Goal: Task Accomplishment & Management: Manage account settings

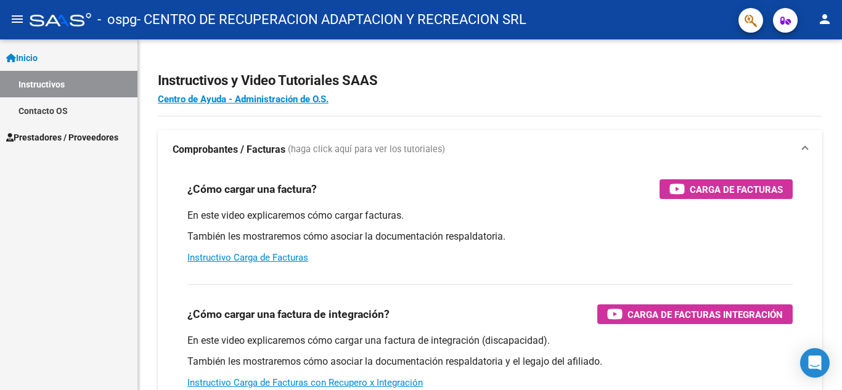
click at [59, 134] on span "Prestadores / Proveedores" at bounding box center [62, 138] width 112 height 14
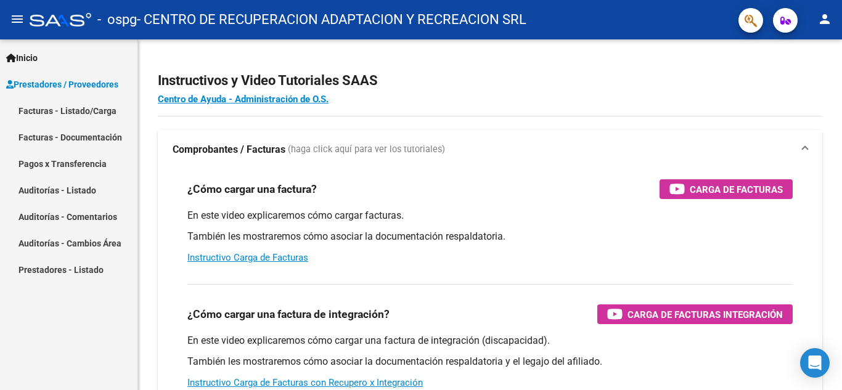
click at [60, 160] on link "Pagos x Transferencia" at bounding box center [68, 163] width 137 height 27
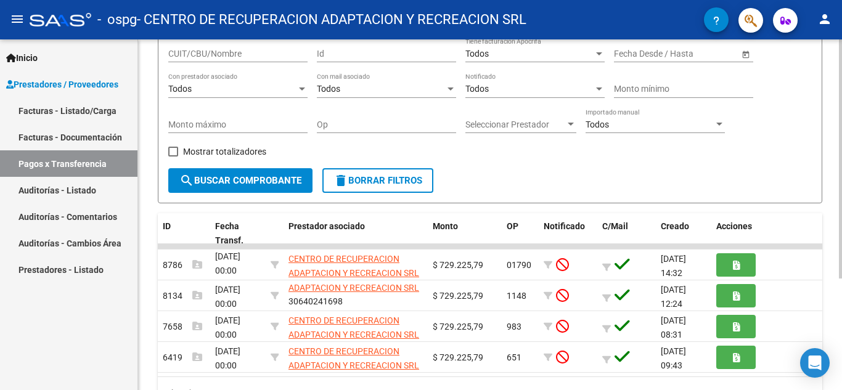
scroll to position [164, 0]
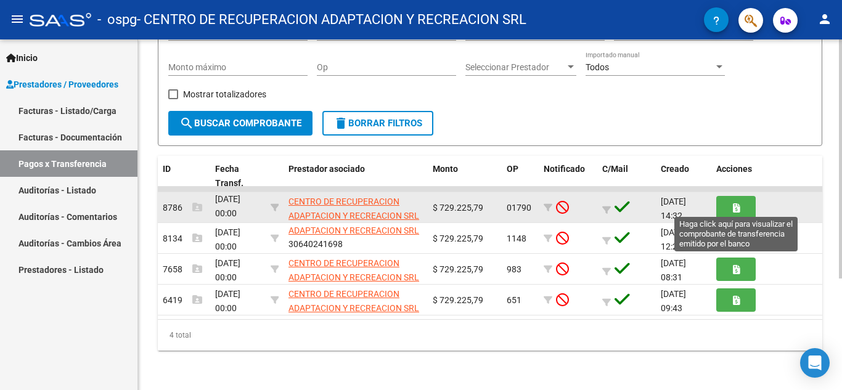
click at [734, 208] on icon "button" at bounding box center [736, 207] width 7 height 9
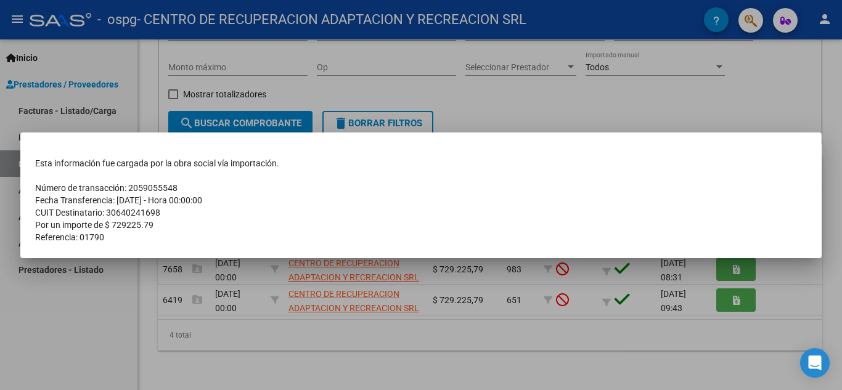
click at [583, 347] on div at bounding box center [421, 195] width 842 height 390
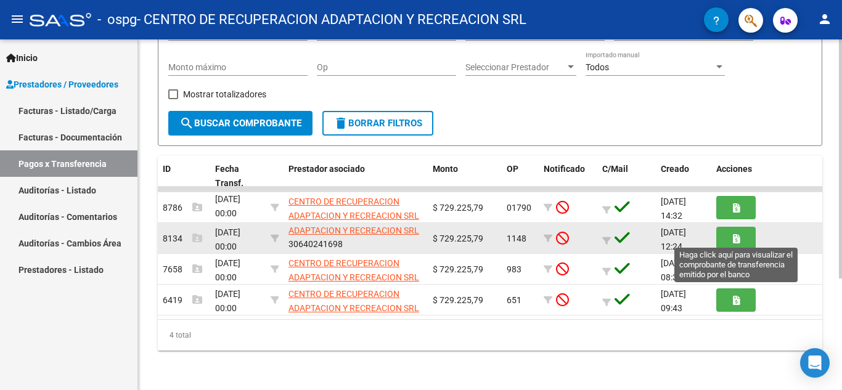
click at [742, 234] on button "button" at bounding box center [735, 238] width 39 height 23
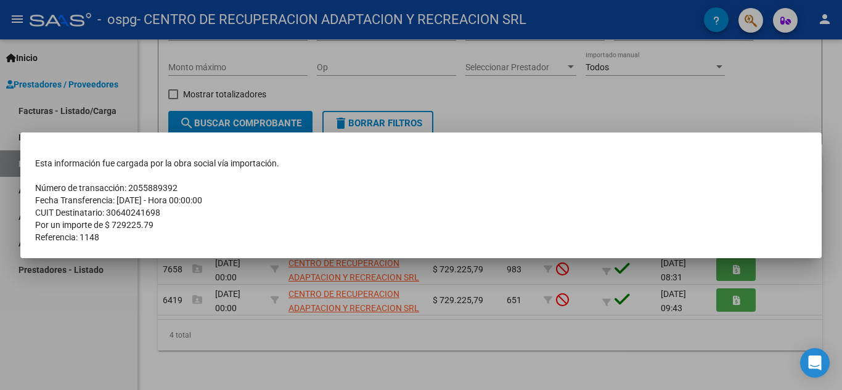
click at [252, 346] on div at bounding box center [421, 195] width 842 height 390
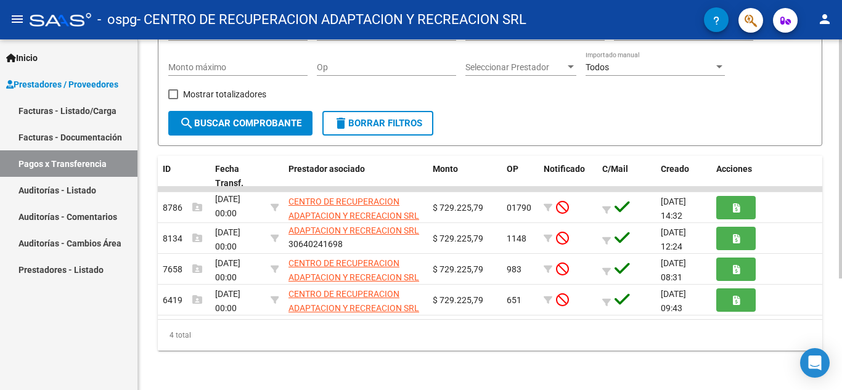
scroll to position [102, 0]
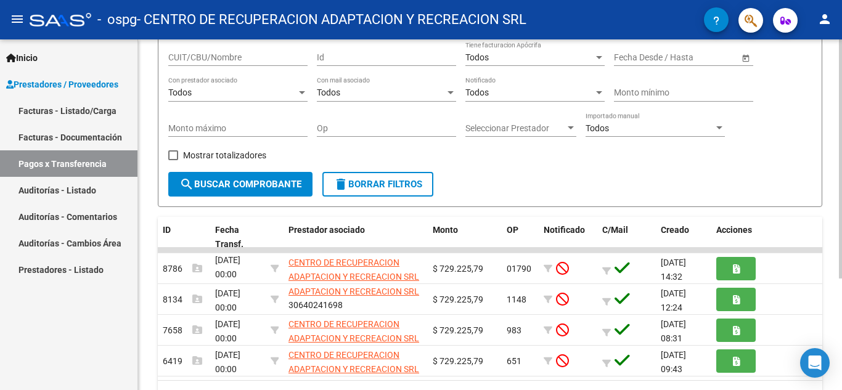
click at [214, 185] on span "search Buscar Comprobante" at bounding box center [240, 184] width 122 height 11
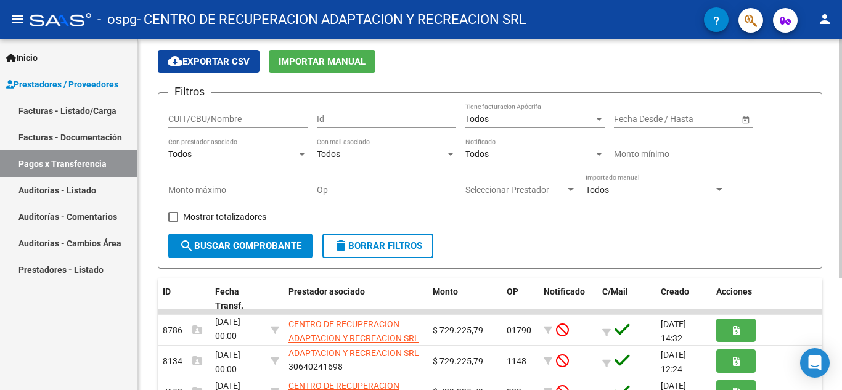
click at [660, 114] on div "Fecha inicio – Fecha fin" at bounding box center [676, 119] width 125 height 10
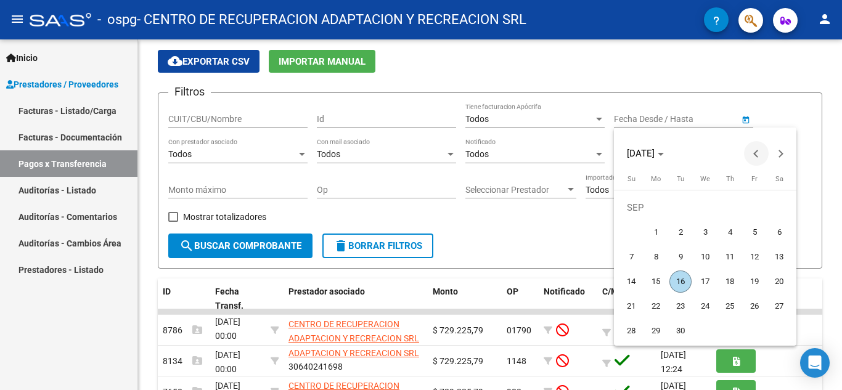
click at [750, 157] on span "Previous month" at bounding box center [756, 153] width 25 height 25
click at [753, 213] on span "1" at bounding box center [755, 208] width 22 height 22
type input "[DATE]"
click at [245, 253] on div at bounding box center [421, 195] width 842 height 390
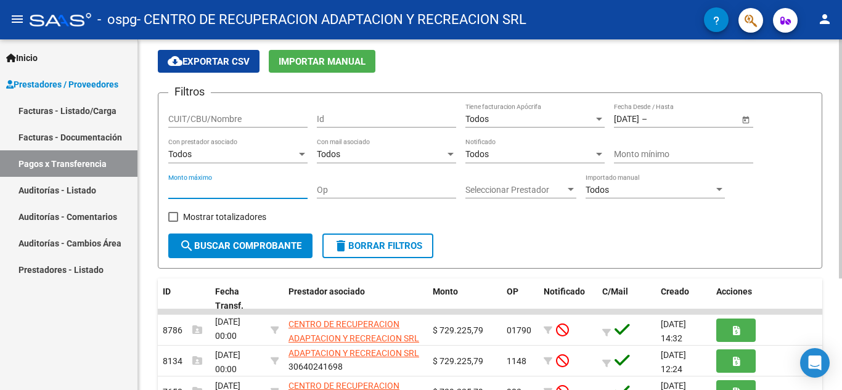
click at [208, 195] on input "Monto máximo" at bounding box center [237, 190] width 139 height 10
click at [173, 216] on span at bounding box center [173, 217] width 10 height 10
click at [173, 222] on input "Mostrar totalizadores" at bounding box center [173, 222] width 1 height 1
click at [232, 245] on span "search Buscar Comprobante" at bounding box center [240, 245] width 122 height 11
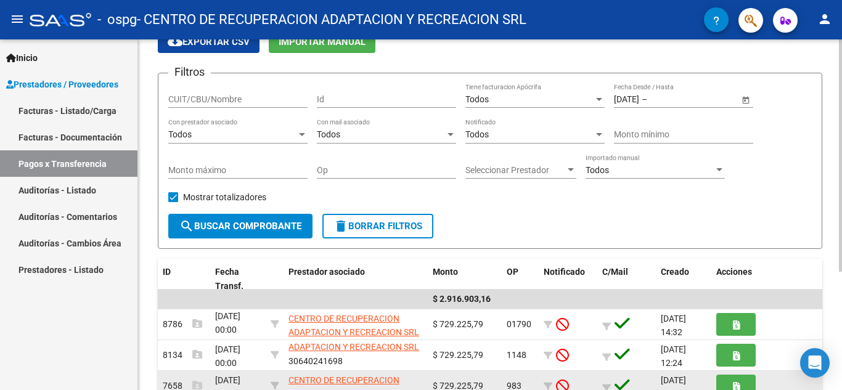
scroll to position [55, 0]
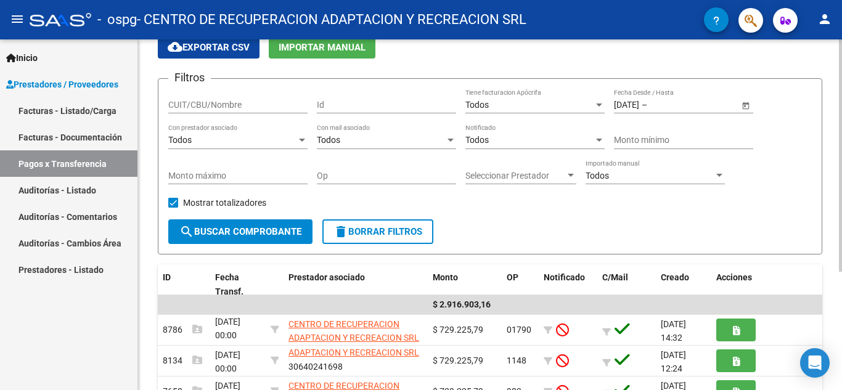
click at [528, 147] on div "Todos Notificado" at bounding box center [535, 137] width 139 height 25
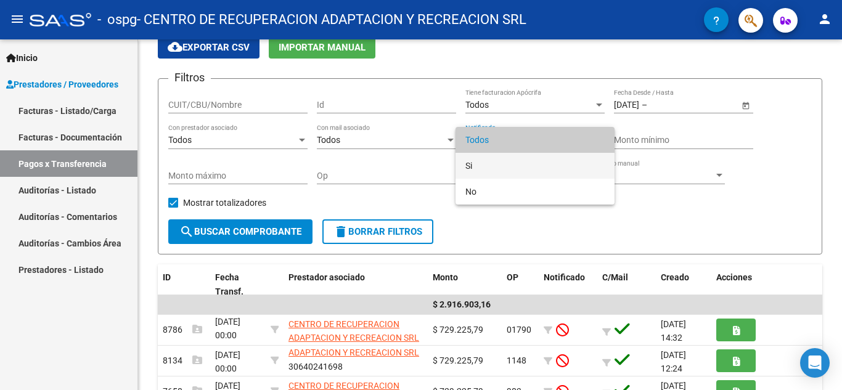
click at [503, 165] on span "Si" at bounding box center [535, 166] width 139 height 26
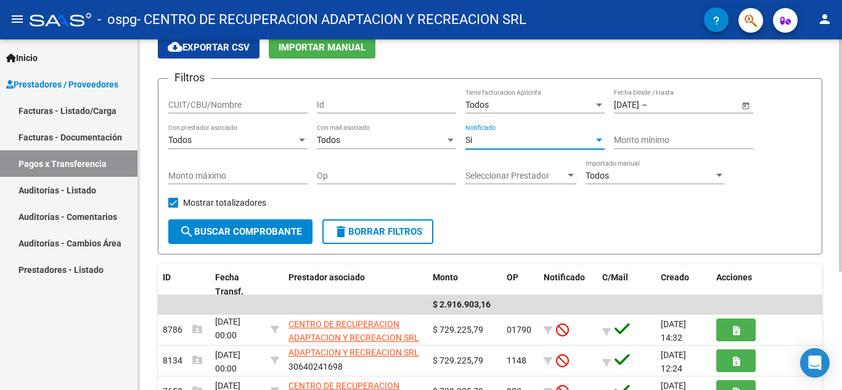
click at [382, 142] on div "Todos" at bounding box center [381, 140] width 128 height 10
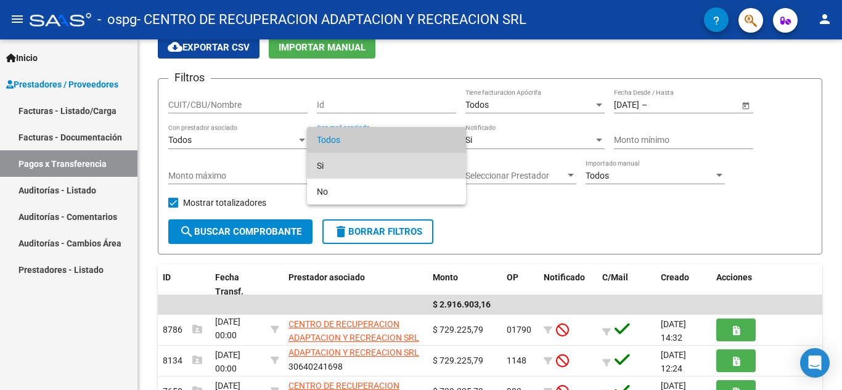
click at [357, 174] on span "Si" at bounding box center [386, 166] width 139 height 26
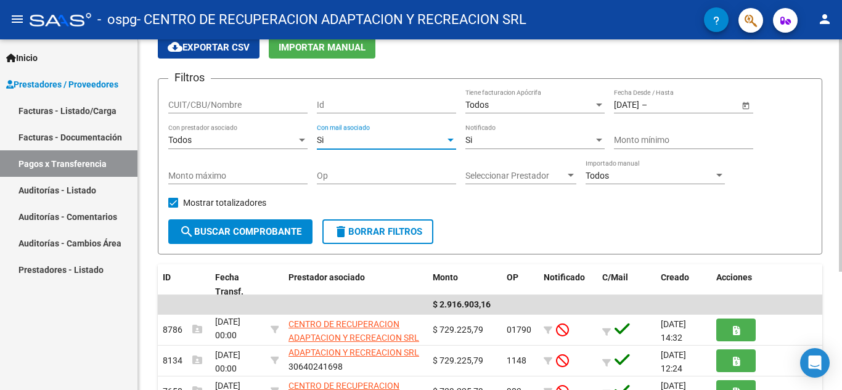
click at [221, 142] on div "Todos" at bounding box center [232, 140] width 128 height 10
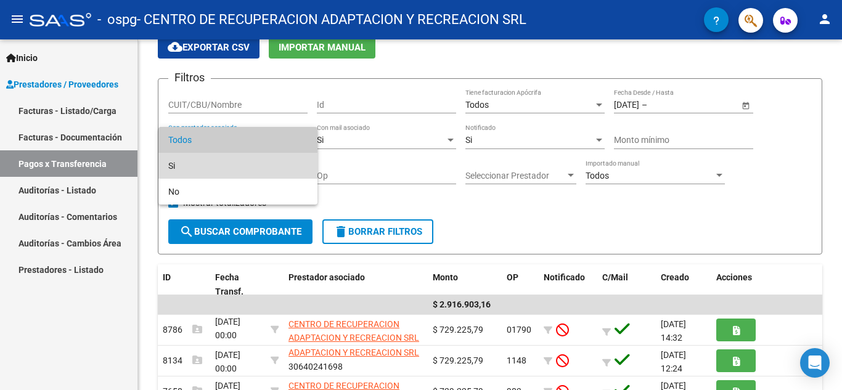
click at [212, 173] on span "Si" at bounding box center [237, 166] width 139 height 26
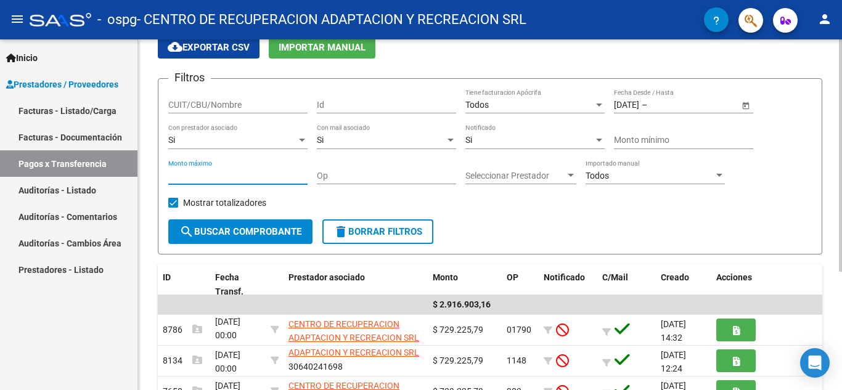
click at [271, 173] on input "Monto máximo" at bounding box center [237, 176] width 139 height 10
click at [634, 174] on div "Todos" at bounding box center [650, 176] width 128 height 10
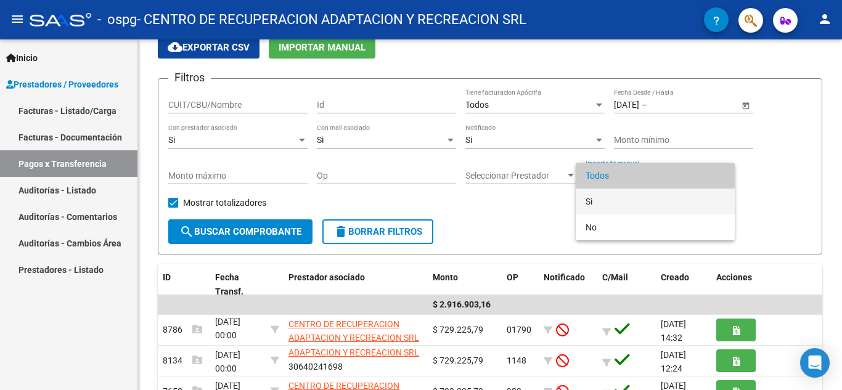
click at [628, 195] on span "Si" at bounding box center [655, 202] width 139 height 26
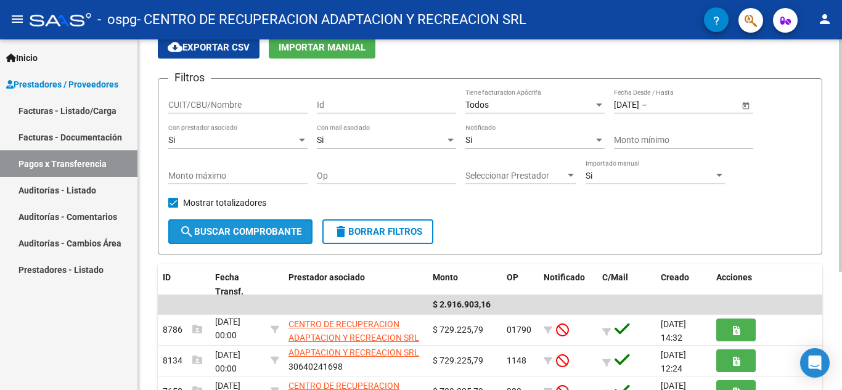
click at [211, 239] on button "search Buscar Comprobante" at bounding box center [240, 232] width 144 height 25
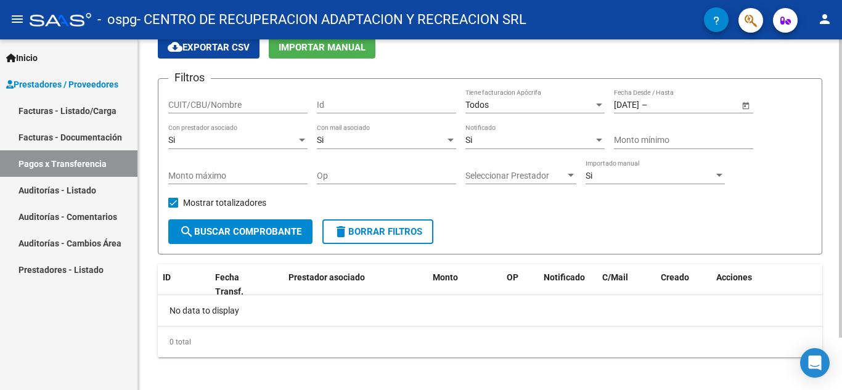
scroll to position [62, 0]
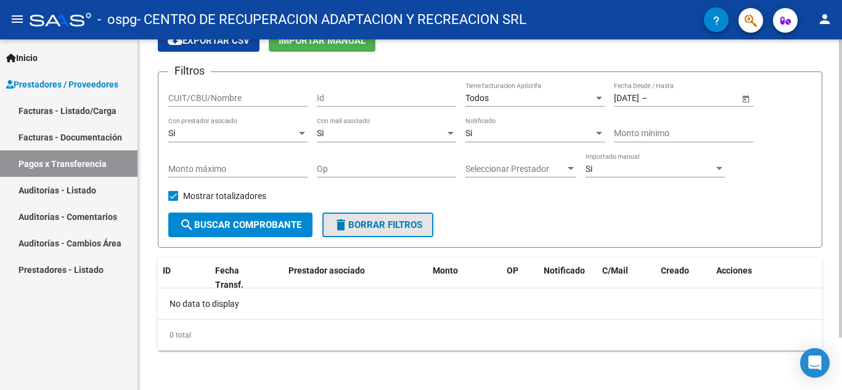
click at [377, 230] on span "delete Borrar Filtros" at bounding box center [378, 225] width 89 height 11
checkbox input "false"
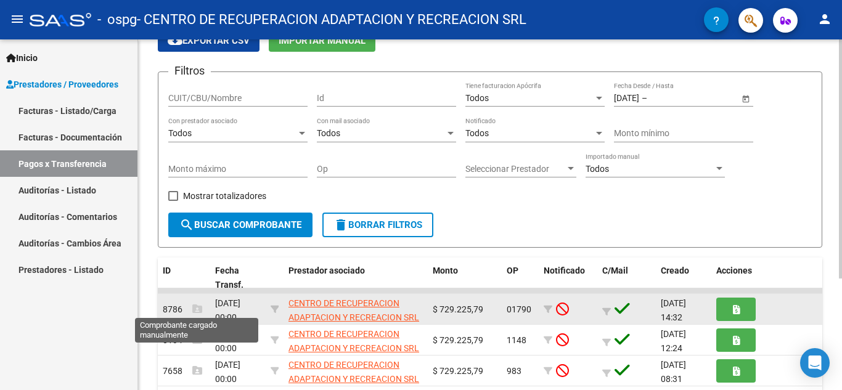
click at [194, 310] on icon at bounding box center [197, 309] width 10 height 10
click at [176, 310] on span "8786" at bounding box center [182, 310] width 39 height 10
click at [174, 309] on span "8786" at bounding box center [182, 310] width 39 height 10
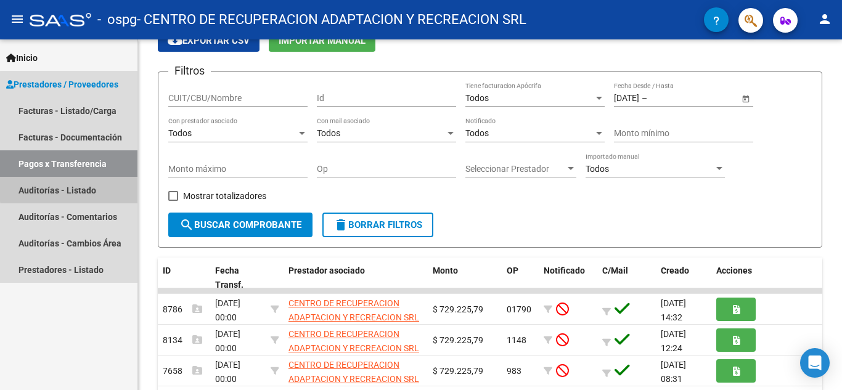
click at [88, 187] on link "Auditorías - Listado" at bounding box center [68, 190] width 137 height 27
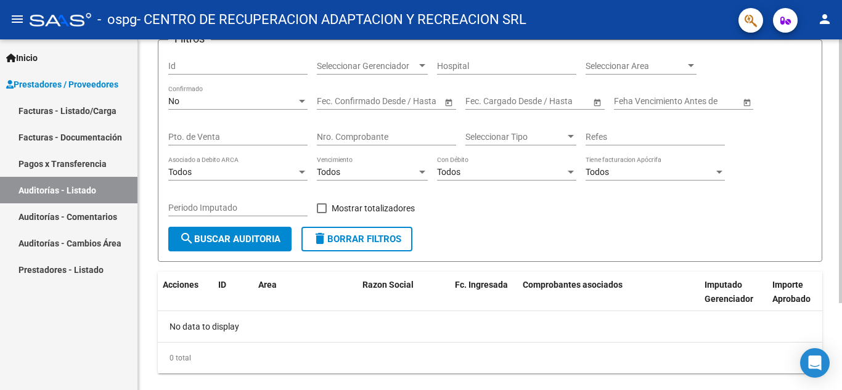
scroll to position [116, 0]
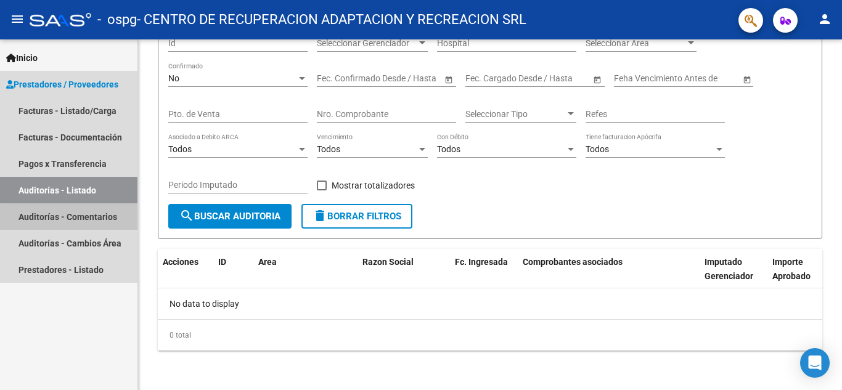
click at [80, 218] on link "Auditorías - Comentarios" at bounding box center [68, 216] width 137 height 27
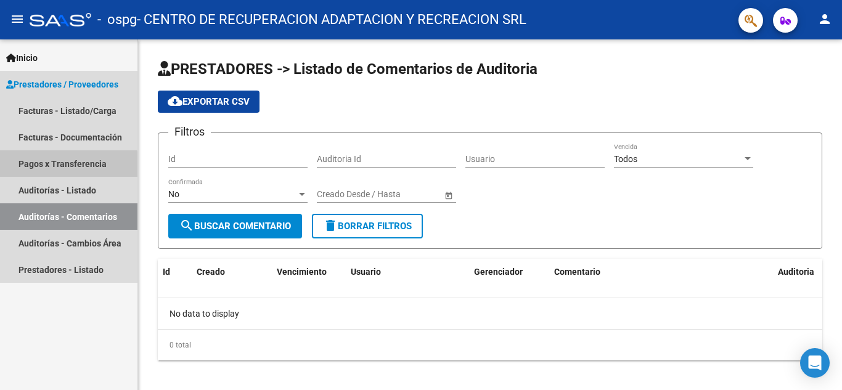
click at [58, 166] on link "Pagos x Transferencia" at bounding box center [68, 163] width 137 height 27
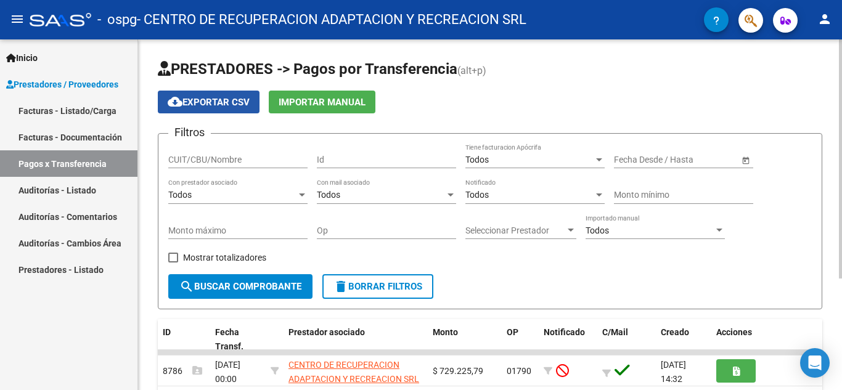
click at [229, 102] on span "cloud_download Exportar CSV" at bounding box center [209, 102] width 82 height 11
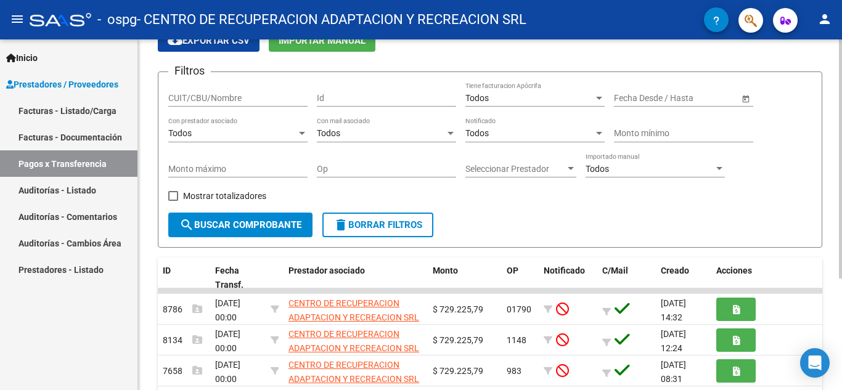
scroll to position [164, 0]
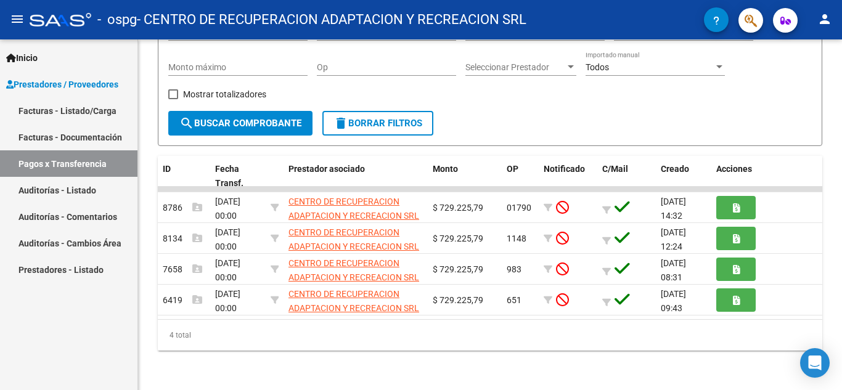
click at [13, 17] on mat-icon "menu" at bounding box center [17, 19] width 15 height 15
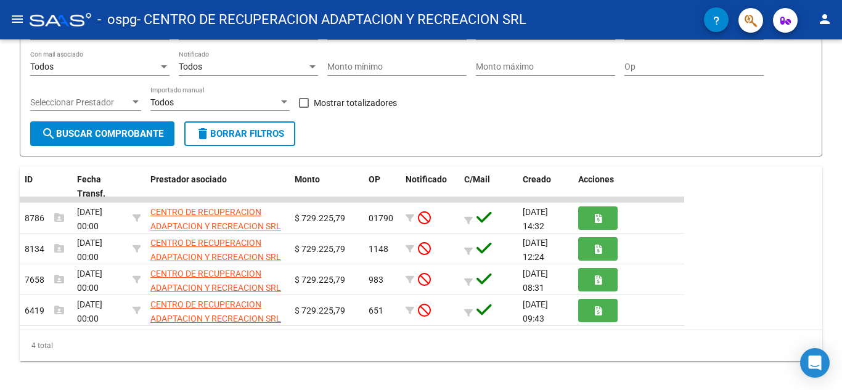
click at [13, 17] on mat-icon "menu" at bounding box center [17, 19] width 15 height 15
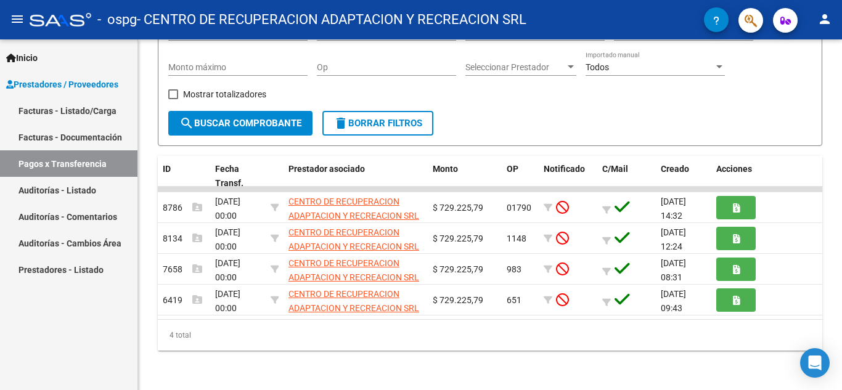
click at [75, 220] on link "Auditorías - Comentarios" at bounding box center [68, 216] width 137 height 27
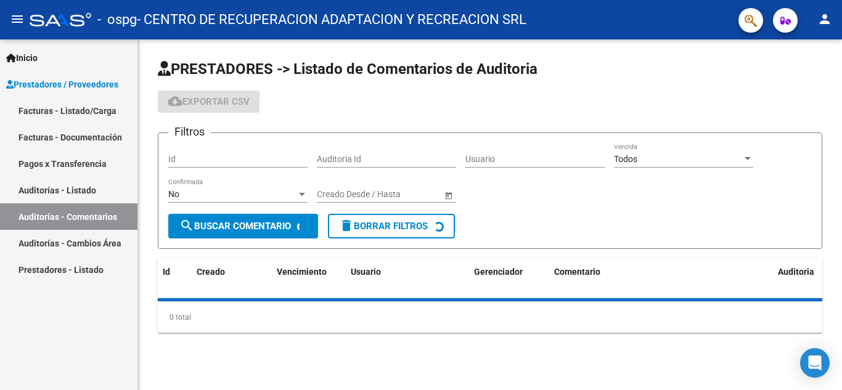
click at [80, 237] on link "Auditorías - Cambios Área" at bounding box center [68, 243] width 137 height 27
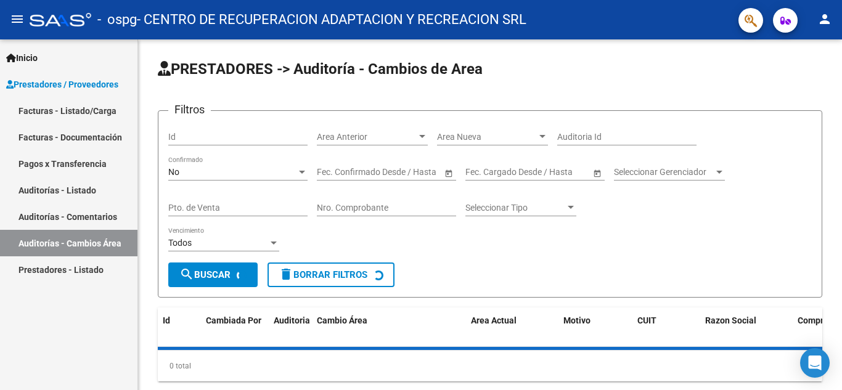
click at [74, 271] on link "Prestadores - Listado" at bounding box center [68, 269] width 137 height 27
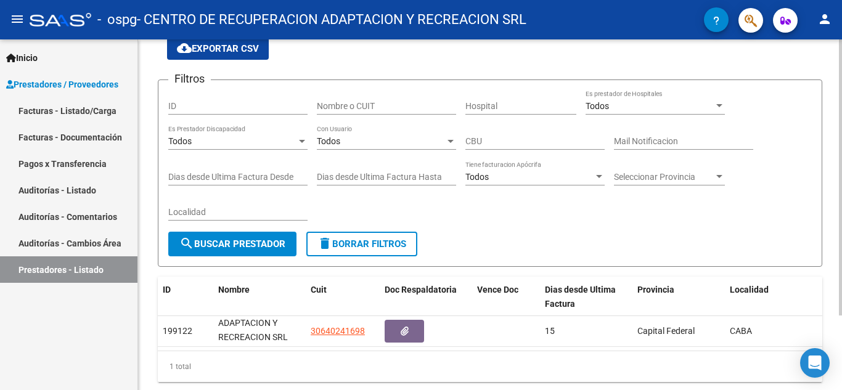
scroll to position [94, 0]
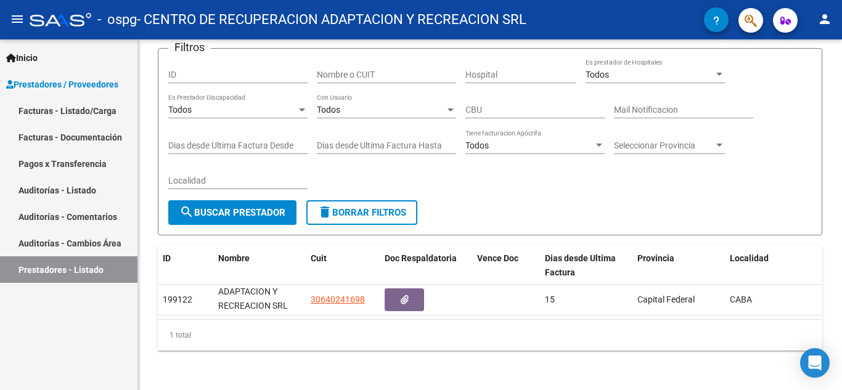
click at [50, 83] on span "Prestadores / Proveedores" at bounding box center [62, 85] width 112 height 14
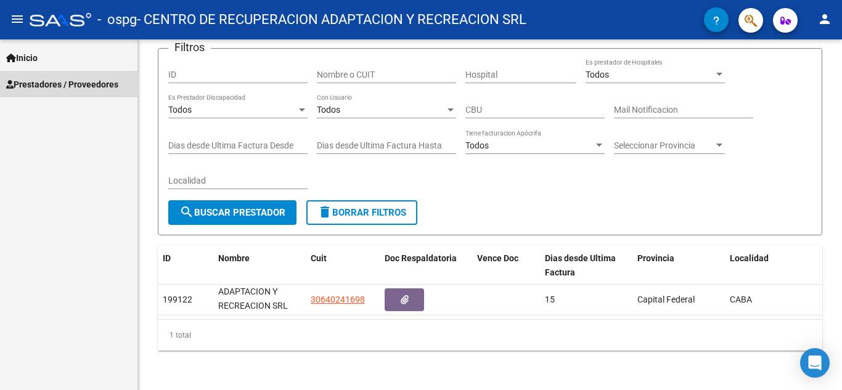
click at [50, 84] on span "Prestadores / Proveedores" at bounding box center [62, 85] width 112 height 14
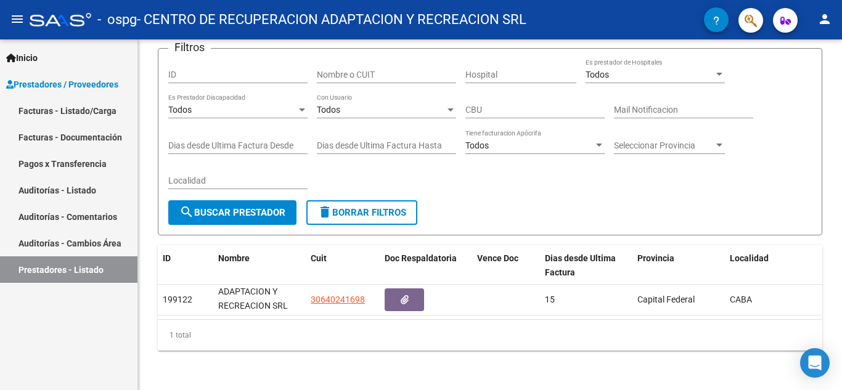
click at [55, 110] on link "Facturas - Listado/Carga" at bounding box center [68, 110] width 137 height 27
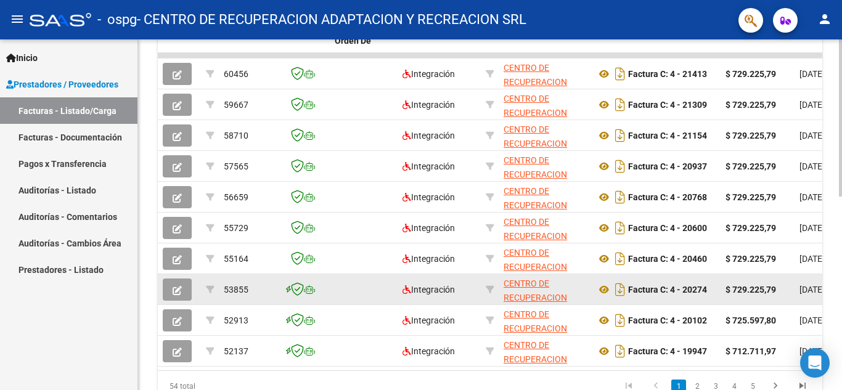
scroll to position [431, 0]
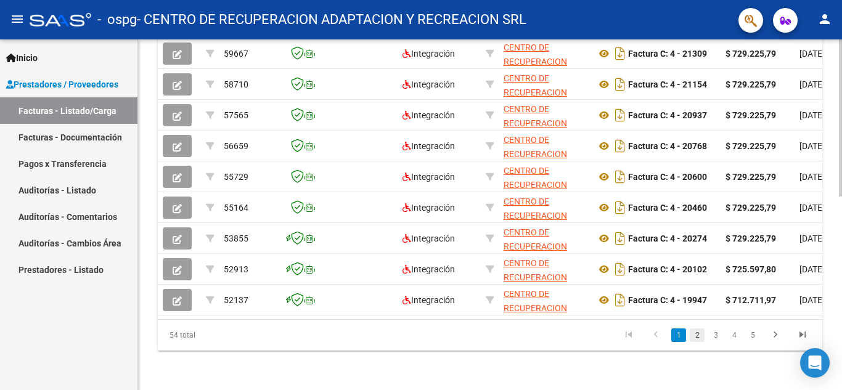
click at [702, 332] on link "2" at bounding box center [697, 336] width 15 height 14
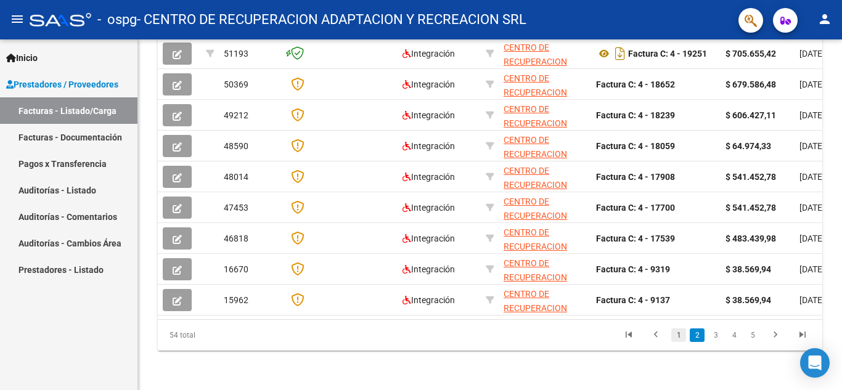
click at [674, 335] on link "1" at bounding box center [678, 336] width 15 height 14
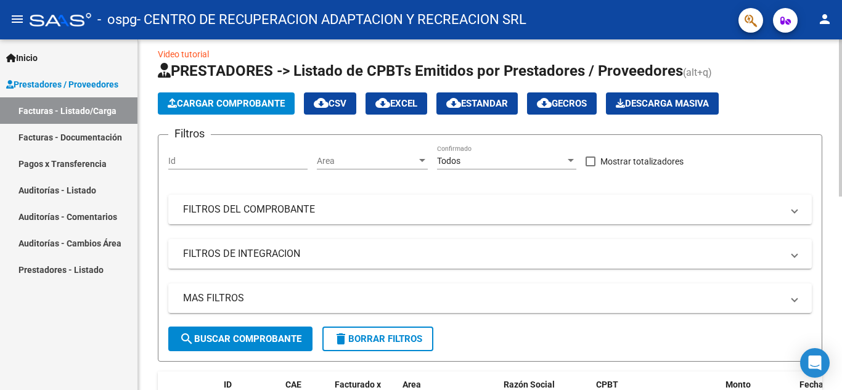
scroll to position [0, 0]
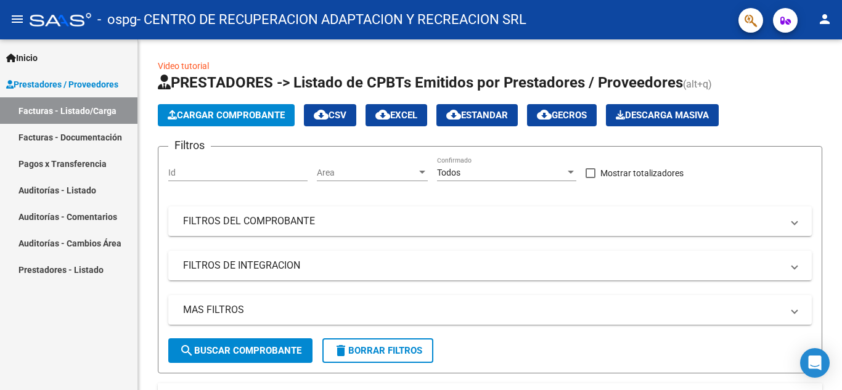
click at [97, 133] on link "Facturas - Documentación" at bounding box center [68, 137] width 137 height 27
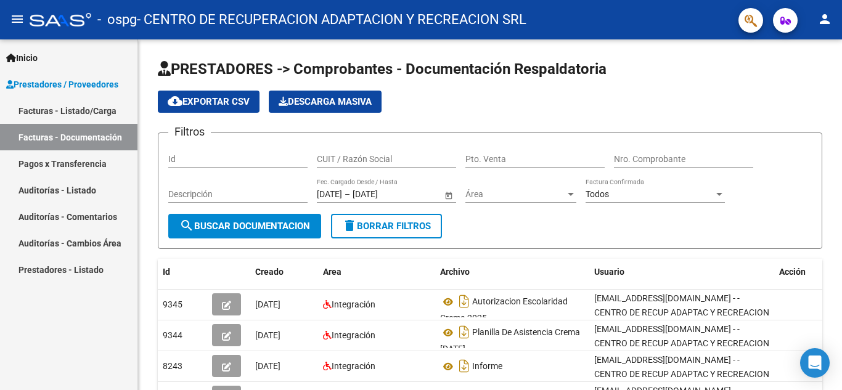
click at [46, 165] on link "Pagos x Transferencia" at bounding box center [68, 163] width 137 height 27
